Goal: Task Accomplishment & Management: Use online tool/utility

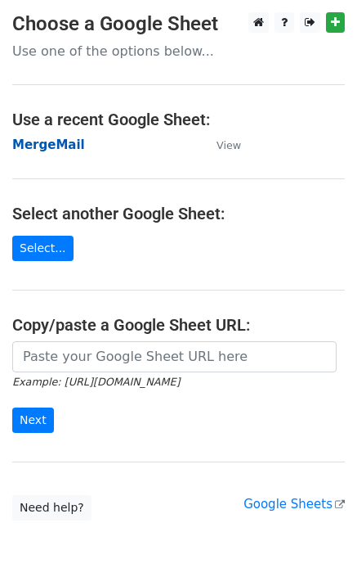
click at [33, 146] on strong "MergeMail" at bounding box center [48, 144] width 73 height 15
click at [57, 144] on strong "MergeMail" at bounding box center [48, 144] width 73 height 15
click at [38, 149] on strong "MergeMail" at bounding box center [48, 144] width 73 height 15
click at [42, 132] on main "Choose a Google Sheet Use one of the options below... Use a recent Google Sheet…" at bounding box center [178, 266] width 357 height 508
click at [47, 137] on strong "MergeMail" at bounding box center [48, 144] width 73 height 15
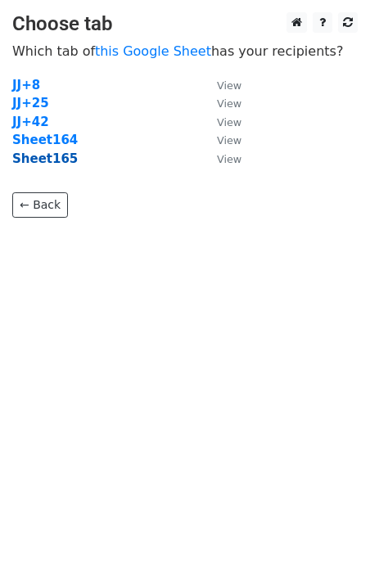
click at [53, 164] on strong "Sheet165" at bounding box center [44, 158] width 65 height 15
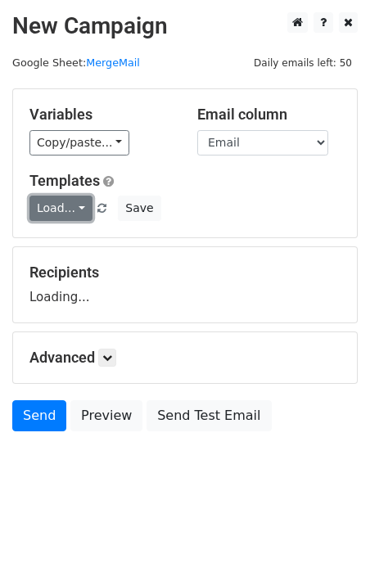
click at [68, 200] on link "Load..." at bounding box center [60, 207] width 63 height 25
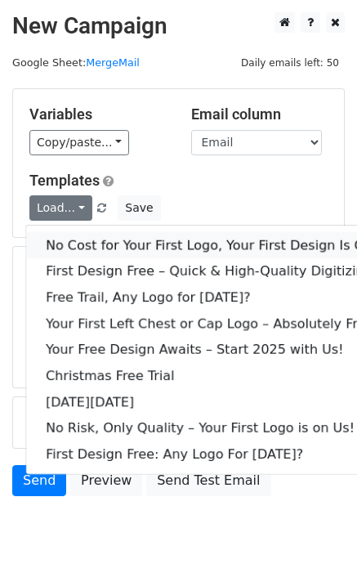
click at [97, 246] on link "No Cost for Your First Logo, Your First Design Is On Us!" at bounding box center [222, 245] width 393 height 26
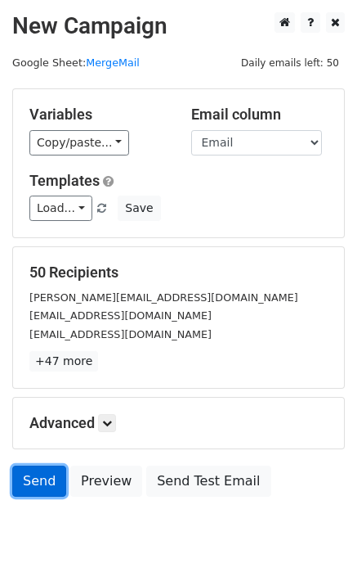
click at [45, 474] on link "Send" at bounding box center [39, 480] width 54 height 31
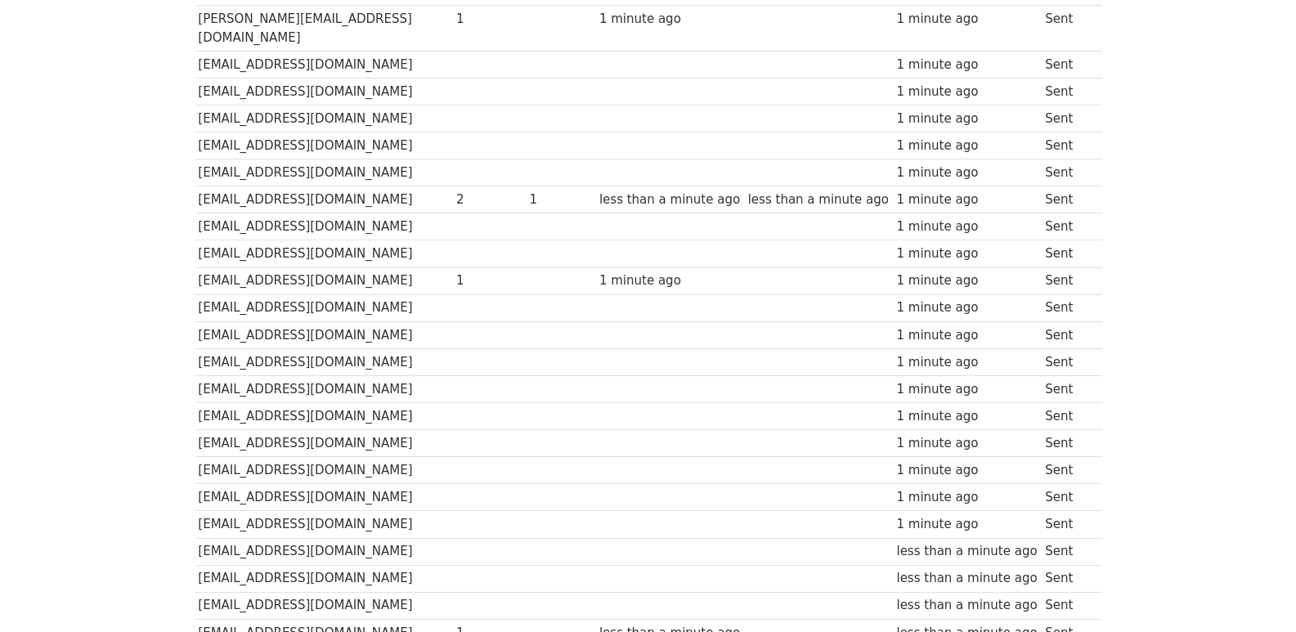
scroll to position [1139, 0]
